Goal: Navigation & Orientation: Find specific page/section

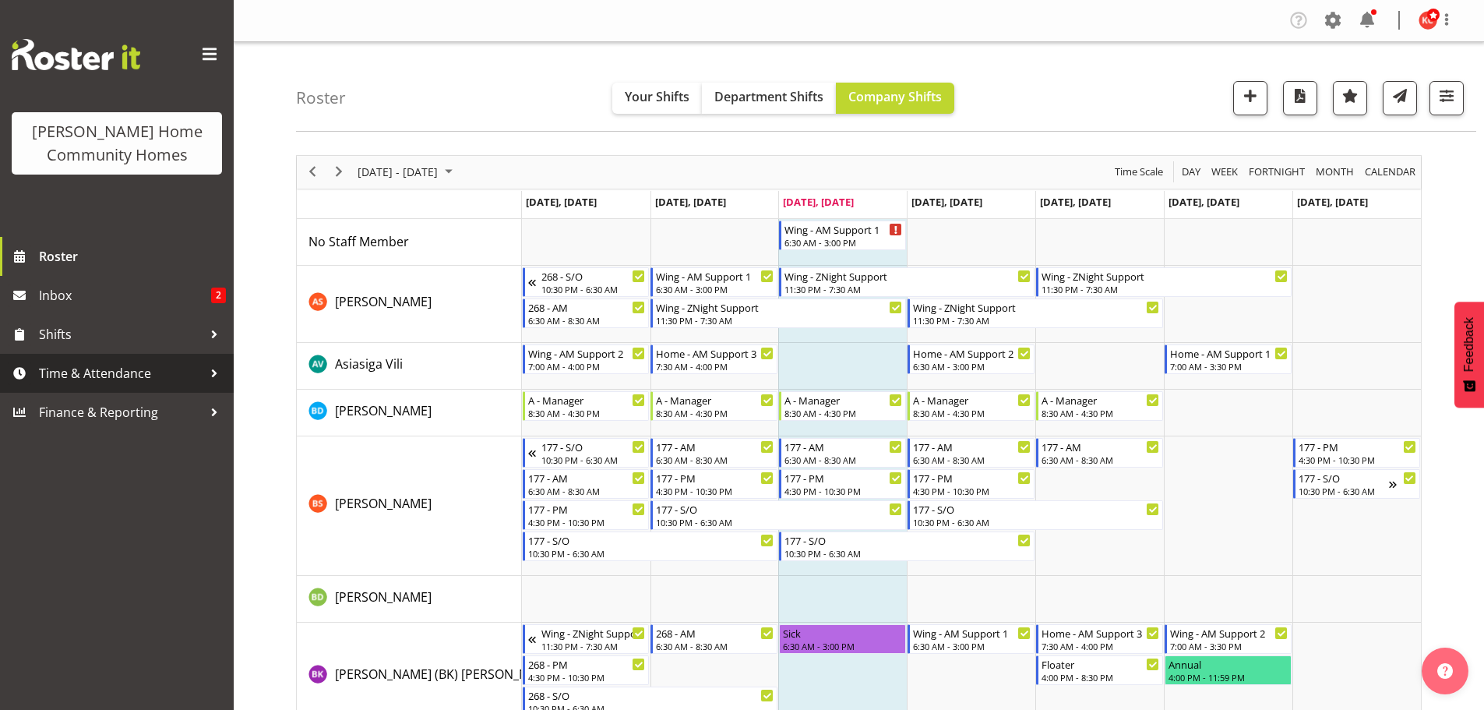
click at [51, 372] on span "Time & Attendance" at bounding box center [121, 373] width 164 height 23
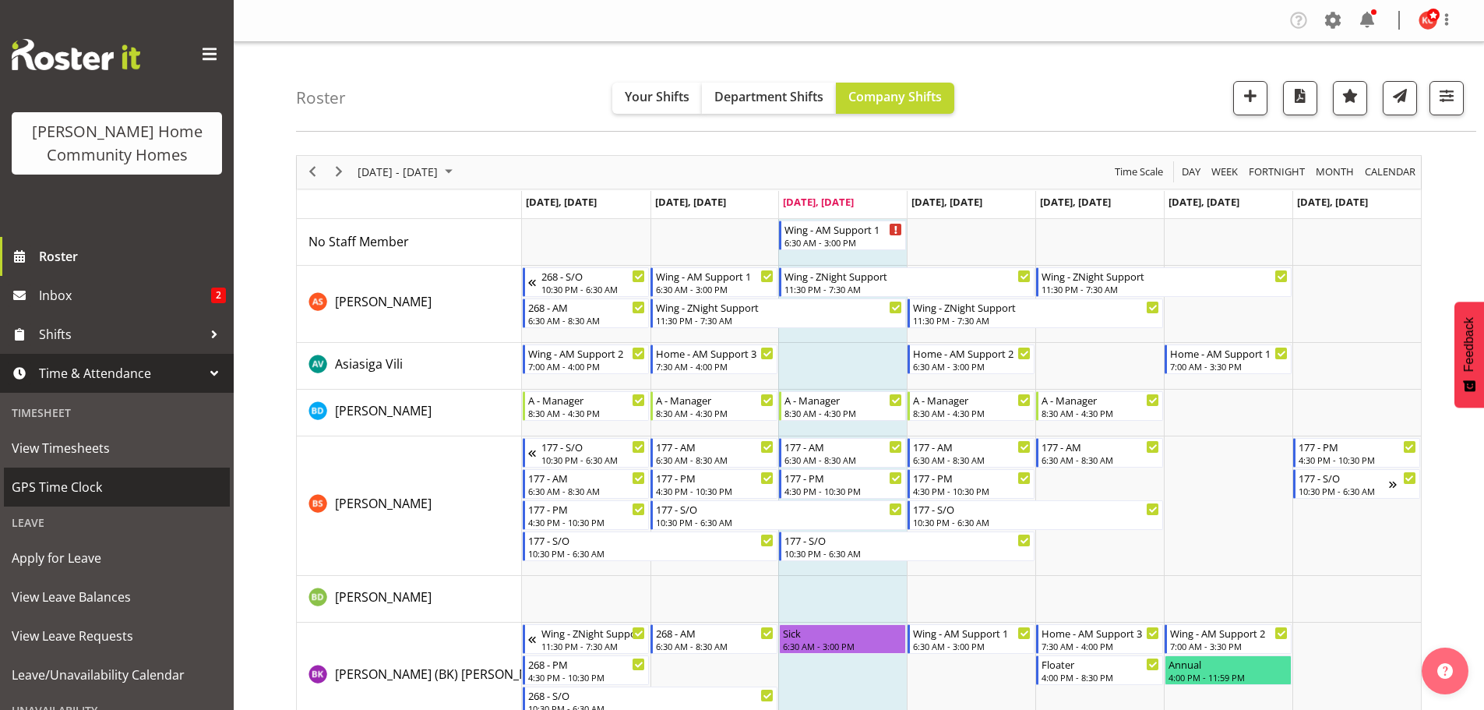
click at [40, 485] on span "GPS Time Clock" at bounding box center [117, 486] width 210 height 23
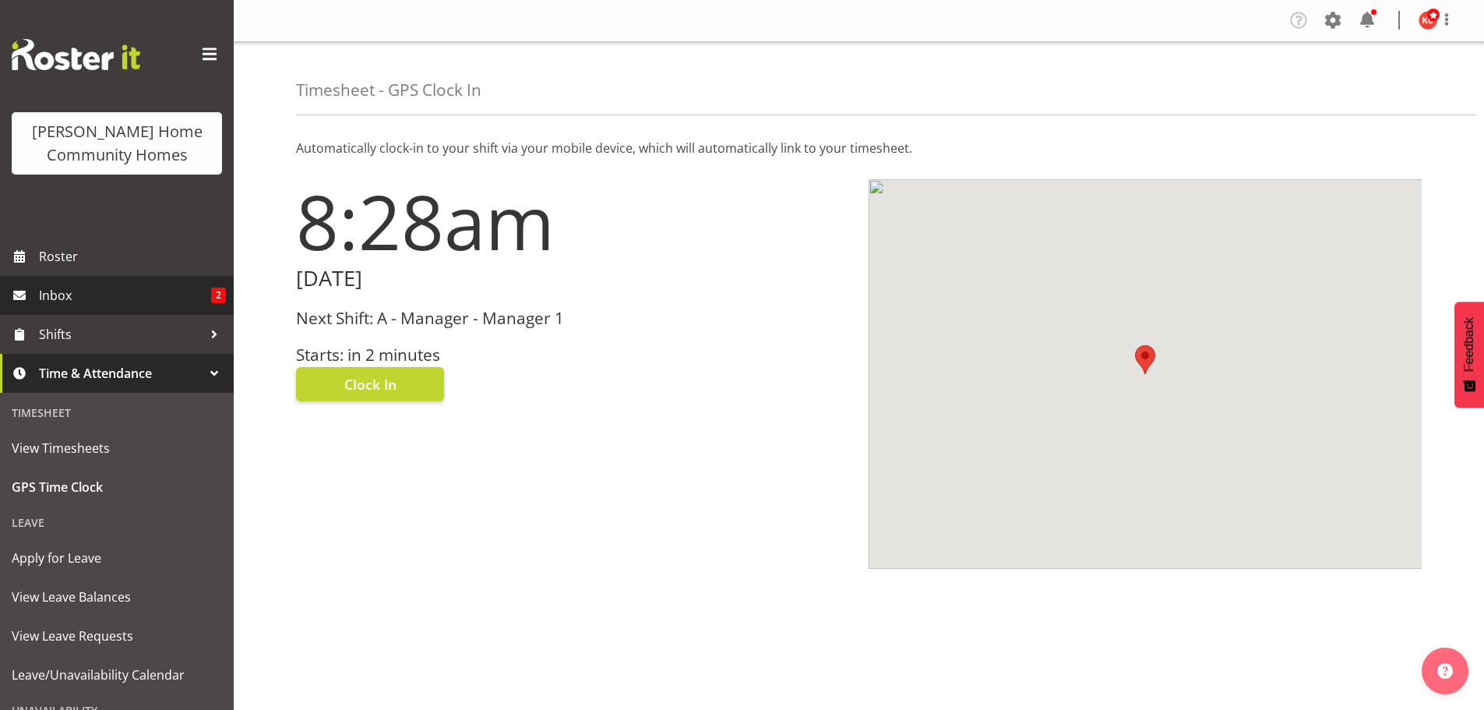
click at [84, 288] on span "Inbox" at bounding box center [125, 295] width 172 height 23
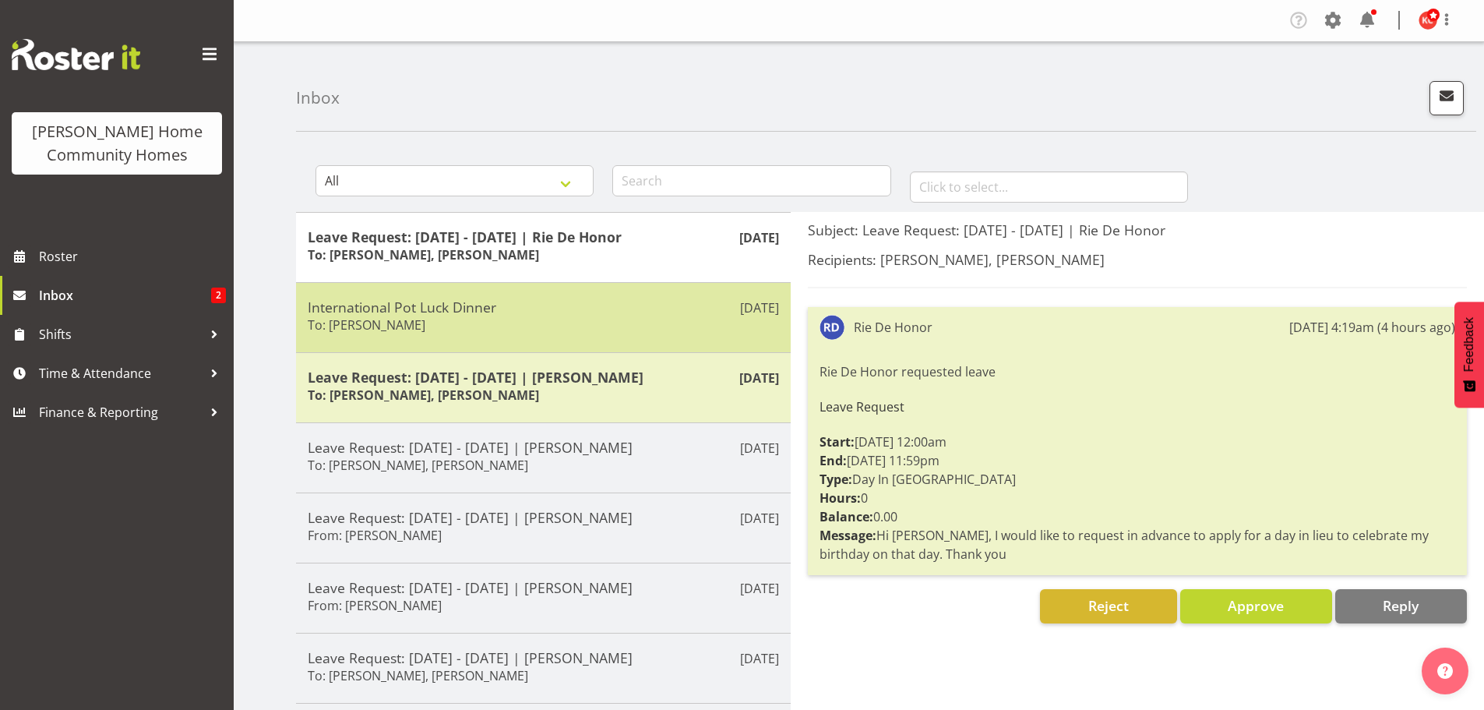
click at [425, 324] on h6 "To: Kirsty Crossley, Emily-Jayne Ashton" at bounding box center [367, 325] width 118 height 16
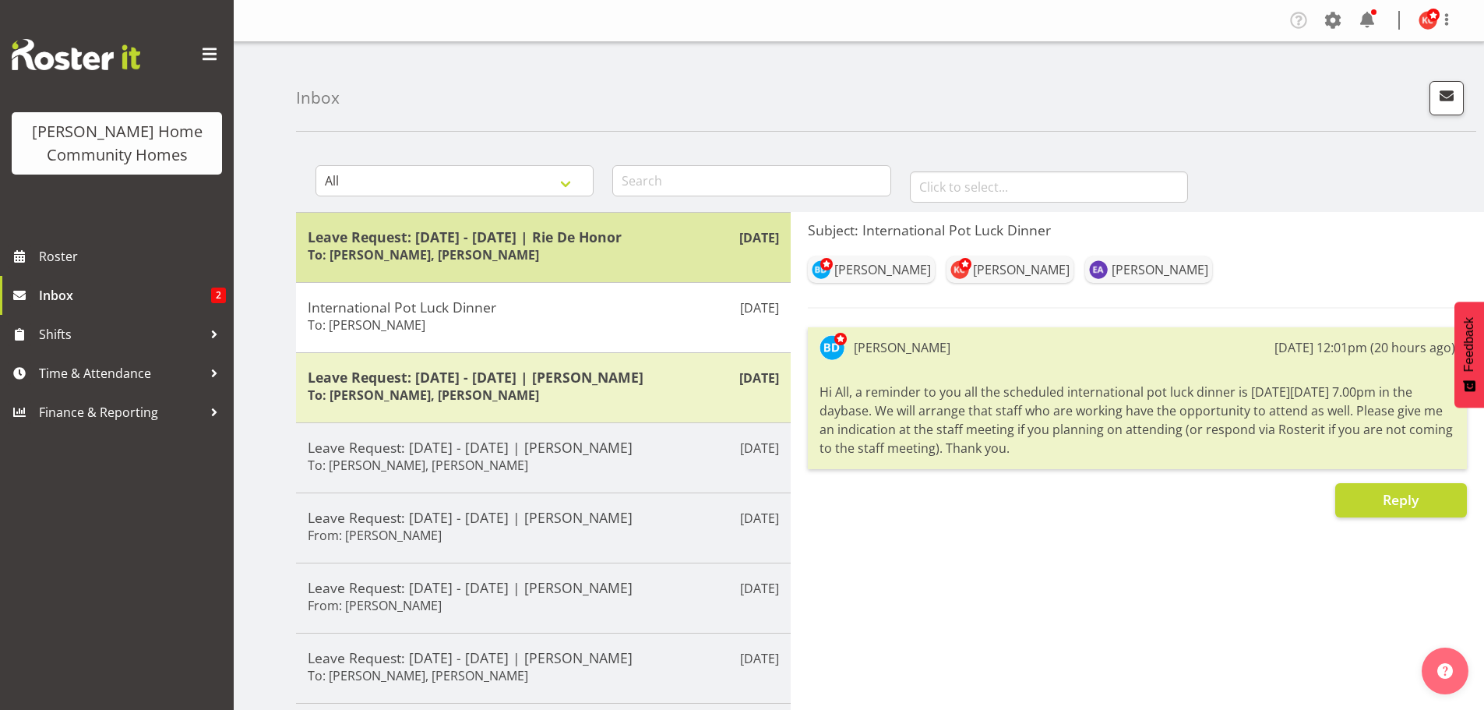
click at [452, 254] on h6 "To: Barbara Dunlop, Kirsty Crossley" at bounding box center [423, 255] width 231 height 16
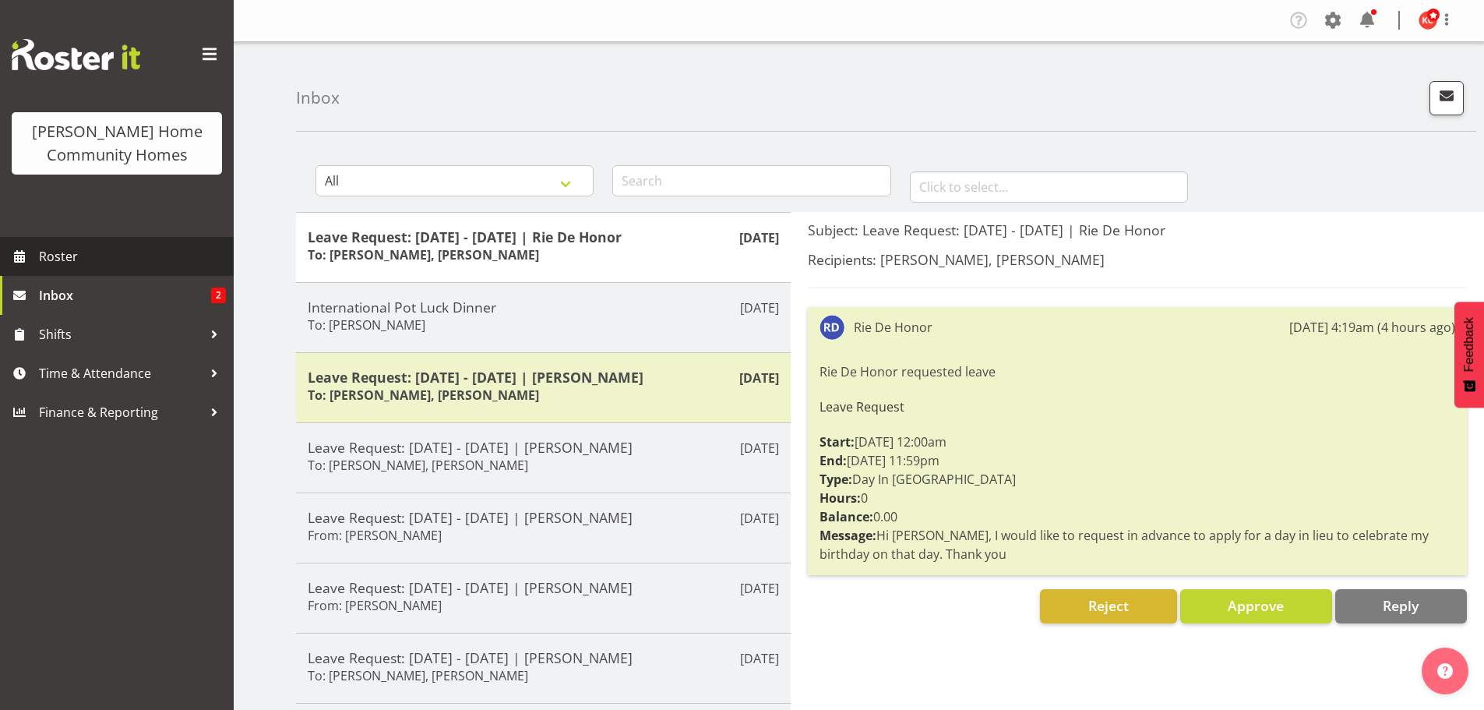
click at [64, 259] on span "Roster" at bounding box center [132, 256] width 187 height 23
